Goal: Task Accomplishment & Management: Complete application form

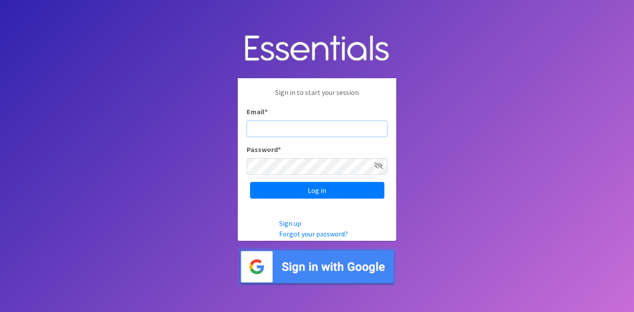
type input "[PERSON_NAME][EMAIL_ADDRESS][DOMAIN_NAME]"
click at [317, 190] on input "Log in" at bounding box center [317, 190] width 134 height 17
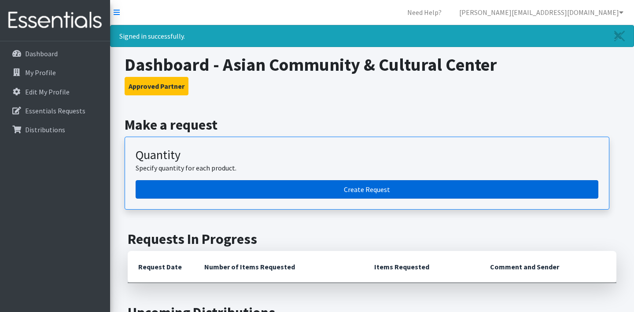
click at [322, 186] on link "Create Request" at bounding box center [367, 189] width 462 height 18
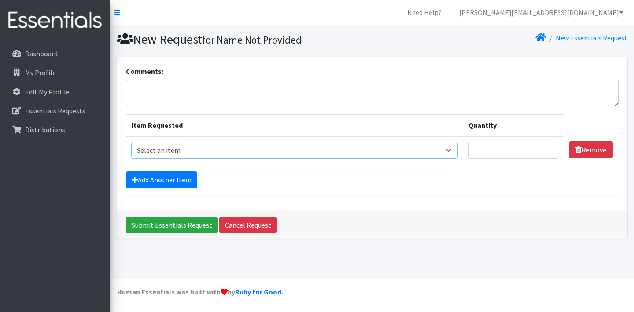
select select "15546"
click at [511, 149] on input "Quantity" at bounding box center [513, 150] width 90 height 17
type input "55"
click at [186, 179] on link "Add Another Item" at bounding box center [161, 180] width 71 height 17
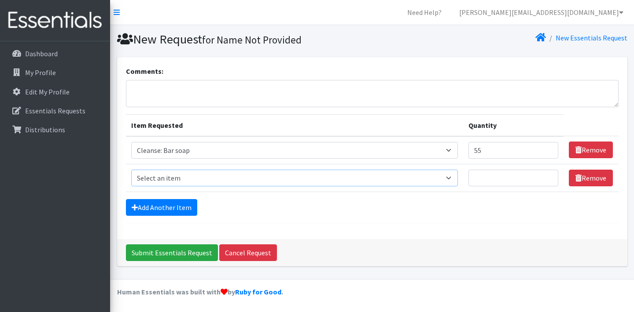
select select "12028"
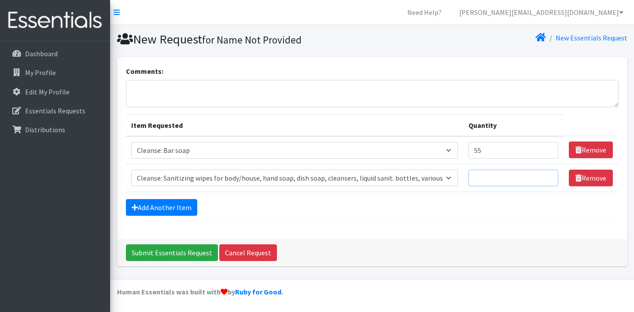
click at [481, 181] on input "Quantity" at bounding box center [513, 178] width 90 height 17
type input "35"
click at [178, 208] on link "Add Another Item" at bounding box center [161, 207] width 71 height 17
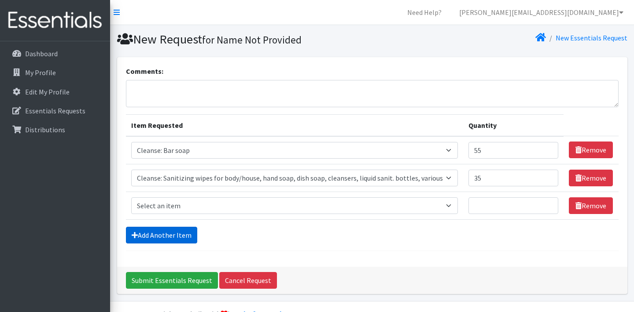
scroll to position [22, 0]
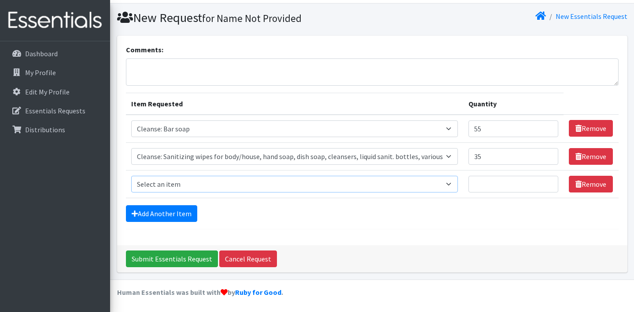
select select "12010"
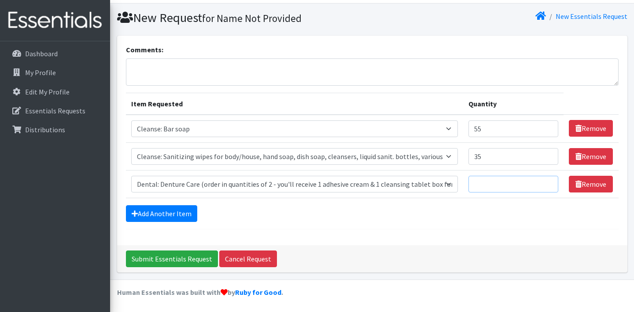
click at [484, 183] on input "Quantity" at bounding box center [513, 184] width 90 height 17
type input "5"
click at [168, 213] on link "Add Another Item" at bounding box center [161, 214] width 71 height 17
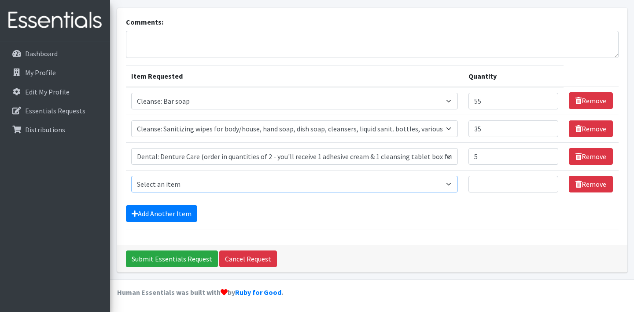
select select "15547"
click at [485, 184] on input "Quantity" at bounding box center [513, 184] width 90 height 17
type input "5"
click at [184, 215] on link "Add Another Item" at bounding box center [161, 214] width 71 height 17
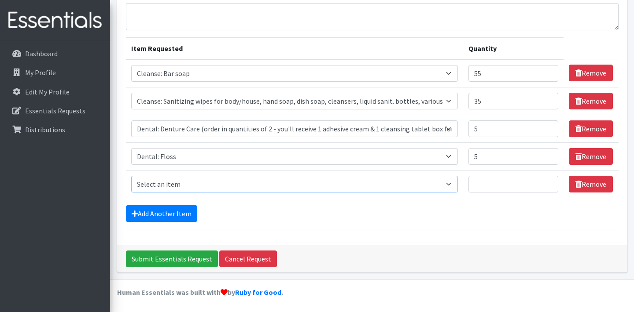
select select "15549"
click at [477, 185] on input "Quantity" at bounding box center [513, 184] width 90 height 17
type input "25"
click at [175, 213] on link "Add Another Item" at bounding box center [161, 214] width 71 height 17
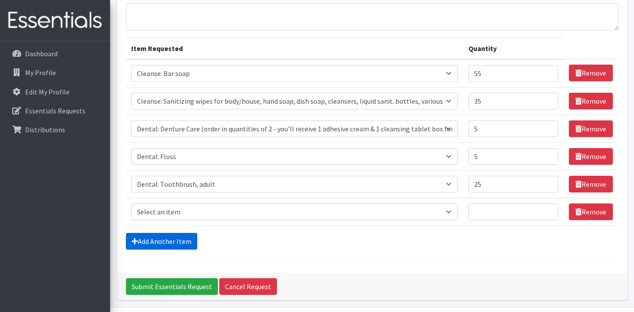
scroll to position [105, 0]
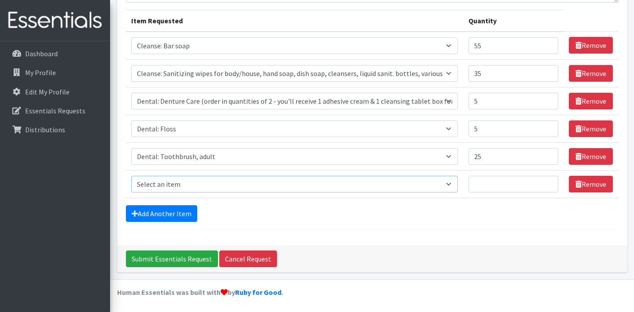
select select "12032"
click at [481, 185] on input "Quantity" at bounding box center [513, 184] width 90 height 17
type input "25"
click at [180, 213] on link "Add Another Item" at bounding box center [161, 214] width 71 height 17
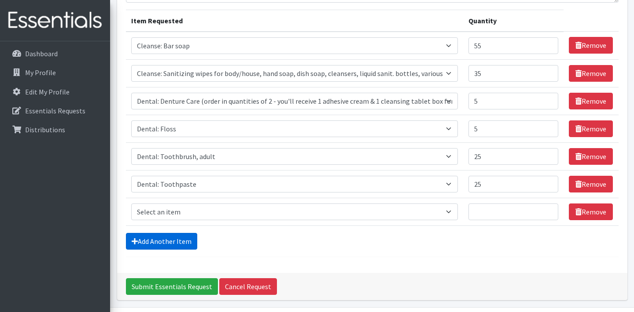
scroll to position [132, 0]
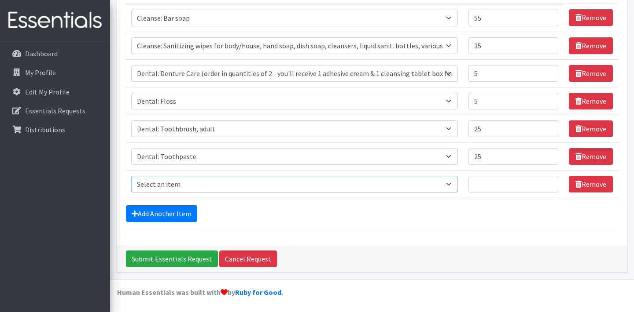
select select "12011"
click at [481, 185] on input "Quantity" at bounding box center [513, 184] width 90 height 17
type input "5"
click at [184, 216] on link "Add Another Item" at bounding box center [161, 214] width 71 height 17
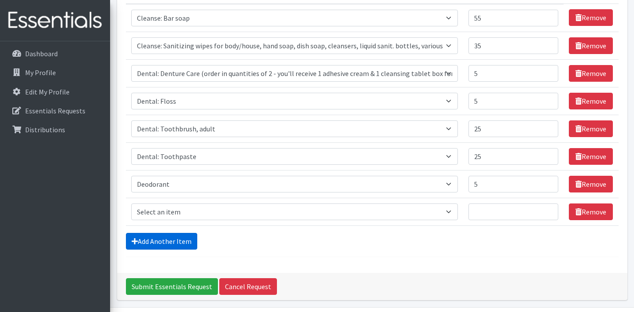
scroll to position [160, 0]
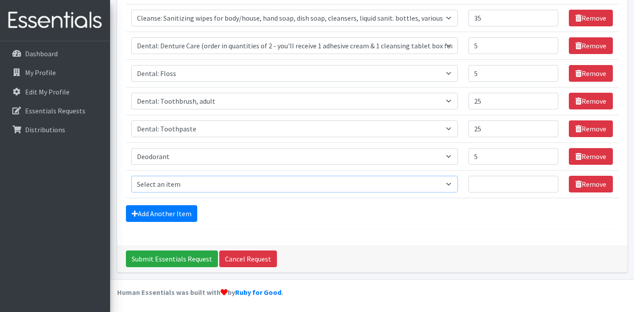
select select "15544"
click at [477, 186] on input "Quantity" at bounding box center [513, 184] width 90 height 17
type input "60"
click at [185, 215] on link "Add Another Item" at bounding box center [161, 214] width 71 height 17
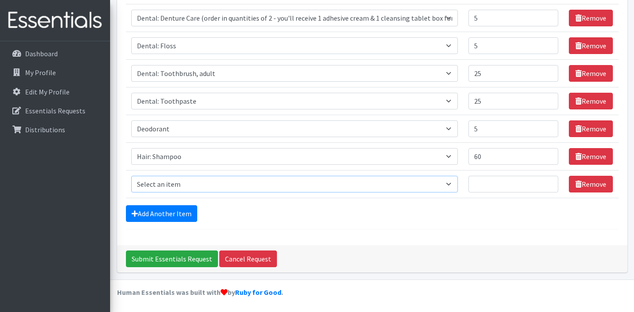
select select "15545"
click at [483, 186] on input "Quantity" at bounding box center [513, 184] width 90 height 17
type input "5"
click at [184, 209] on link "Add Another Item" at bounding box center [161, 214] width 71 height 17
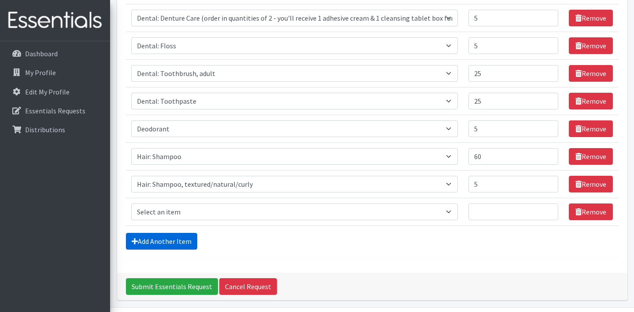
scroll to position [216, 0]
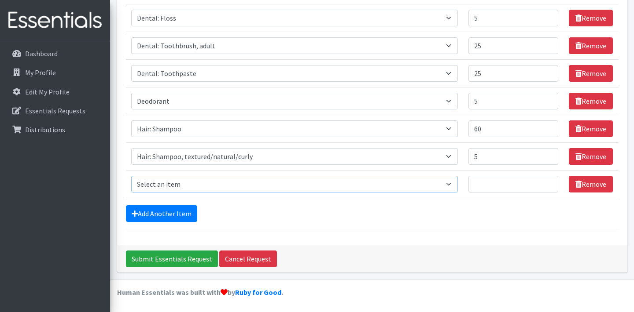
select select "15161"
click at [493, 186] on input "Quantity" at bounding box center [513, 184] width 90 height 17
type input "5"
click at [164, 212] on link "Add Another Item" at bounding box center [161, 214] width 71 height 17
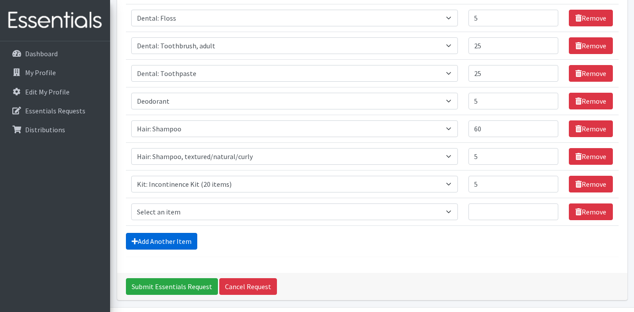
scroll to position [243, 0]
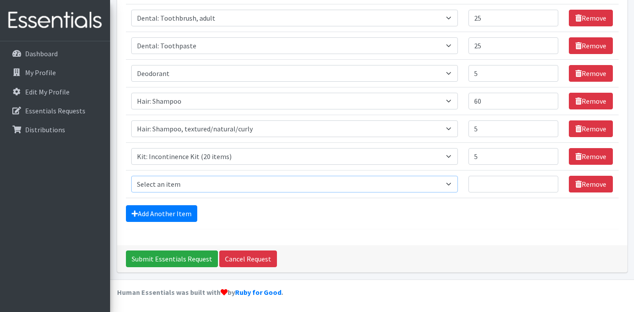
select select "15113"
click at [478, 186] on input "Quantity" at bounding box center [513, 184] width 90 height 17
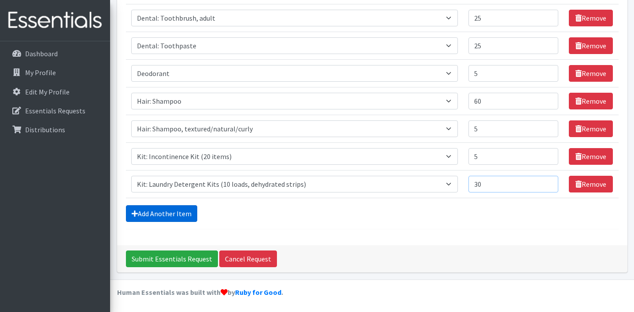
type input "30"
click at [156, 209] on link "Add Another Item" at bounding box center [161, 214] width 71 height 17
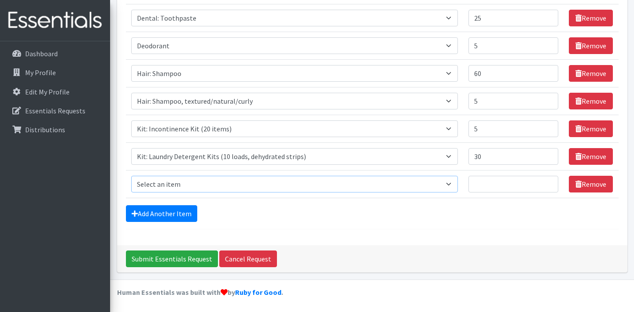
select select "12020"
click at [478, 184] on input "Quantity" at bounding box center [513, 184] width 90 height 17
type input "55"
click at [182, 216] on link "Add Another Item" at bounding box center [161, 214] width 71 height 17
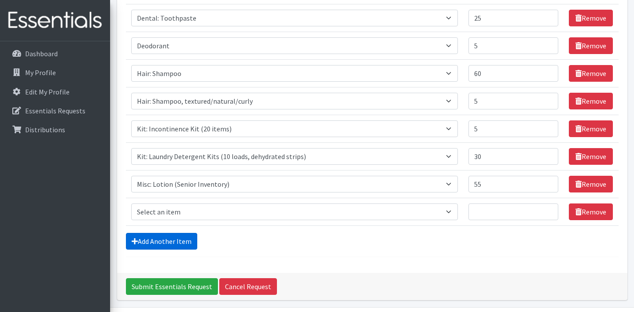
scroll to position [299, 0]
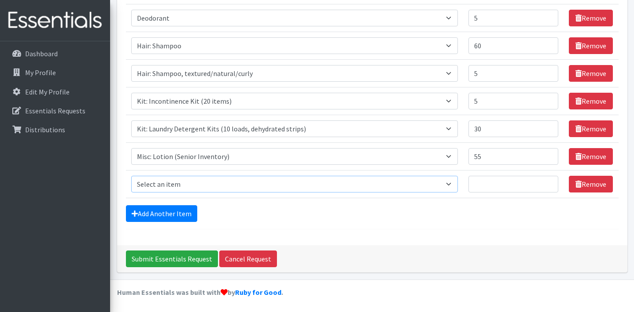
select select "15551"
click at [486, 183] on input "Quantity" at bounding box center [513, 184] width 90 height 17
type input "5"
click at [169, 258] on input "Submit Essentials Request" at bounding box center [172, 259] width 92 height 17
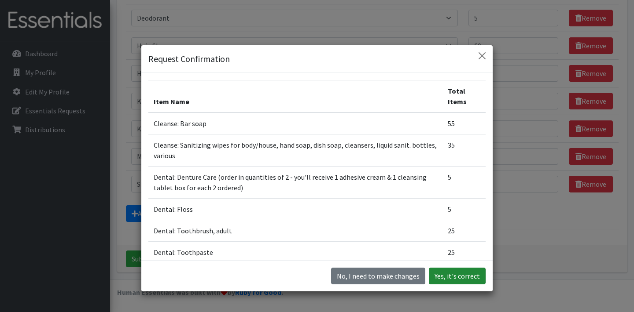
click at [452, 276] on button "Yes, it's correct" at bounding box center [457, 276] width 57 height 17
